Goal: Task Accomplishment & Management: Use online tool/utility

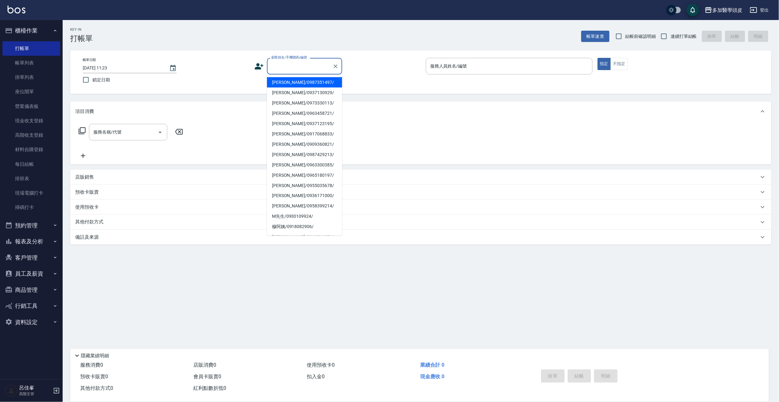
click at [324, 70] on input "顧客姓名/手機號碼/編號" at bounding box center [300, 66] width 60 height 11
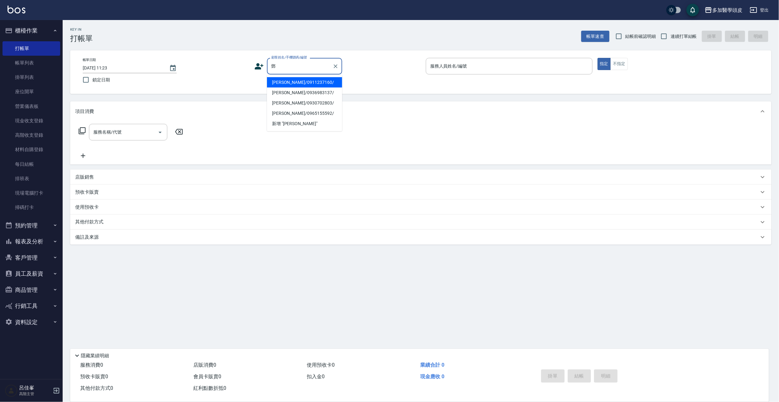
click at [301, 82] on li "[PERSON_NAME]/0911237160/" at bounding box center [304, 82] width 75 height 10
type input "[PERSON_NAME]/0911237160/"
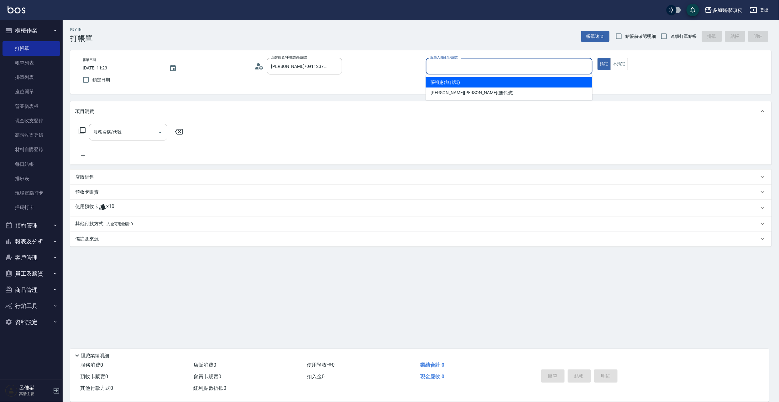
click at [444, 63] on input "服務人員姓名/編號" at bounding box center [508, 66] width 161 height 11
click at [450, 82] on span "[PERSON_NAME](無代號)" at bounding box center [445, 82] width 29 height 7
type input "[PERSON_NAME](無代號)"
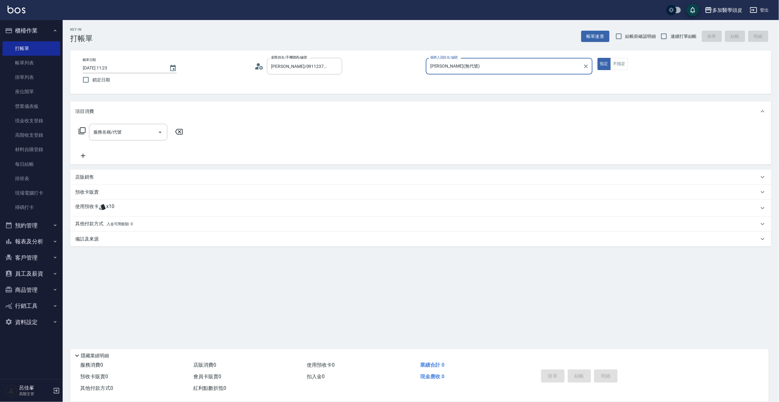
click at [112, 209] on span "x10" at bounding box center [110, 208] width 8 height 9
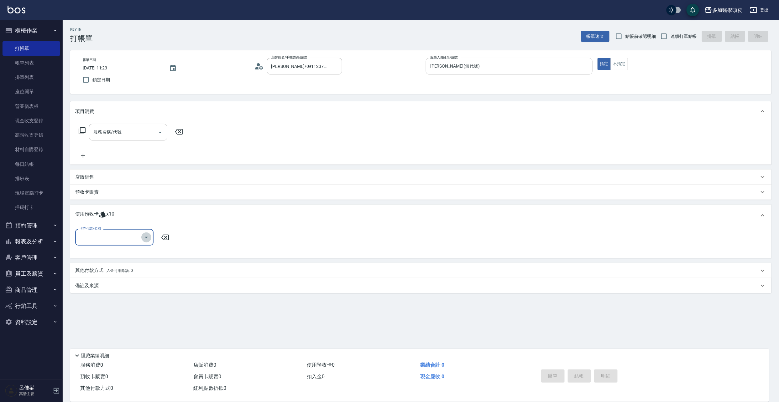
click at [145, 237] on icon "Open" at bounding box center [146, 238] width 8 height 8
click at [121, 254] on div "基礎頭皮5堂 剩餘4張" at bounding box center [114, 253] width 78 height 10
type input "基礎頭皮5[PERSON_NAME]"
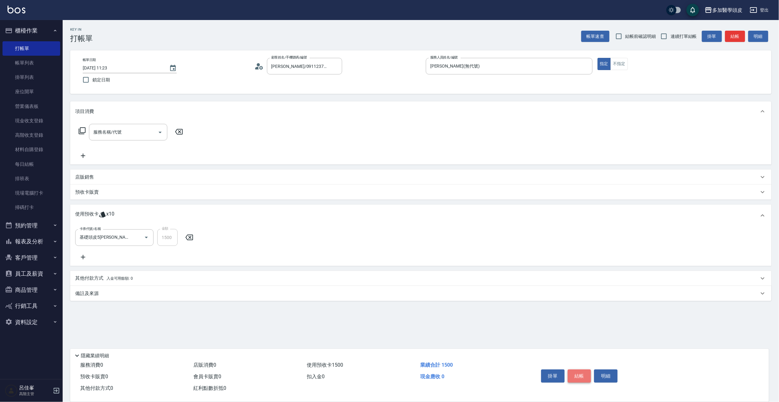
click at [575, 374] on button "結帳" at bounding box center [578, 376] width 23 height 13
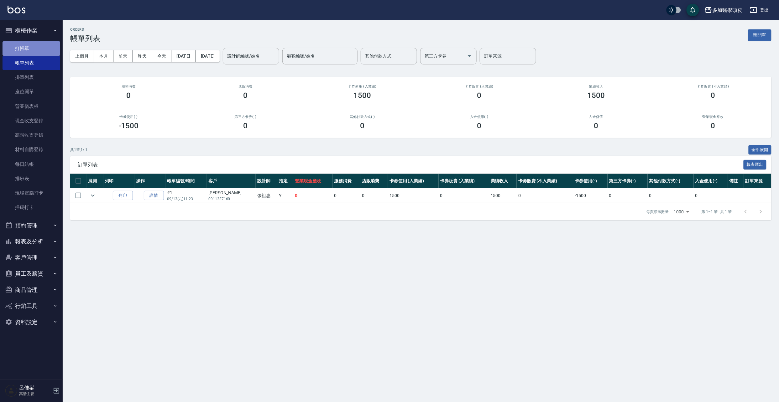
click at [23, 46] on link "打帳單" at bounding box center [32, 48] width 58 height 14
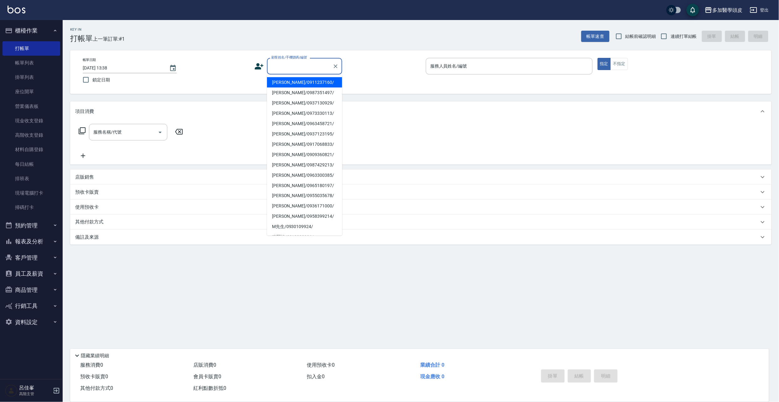
click at [308, 64] on input "顧客姓名/手機號碼/編號" at bounding box center [300, 66] width 60 height 11
